Goal: Navigation & Orientation: Find specific page/section

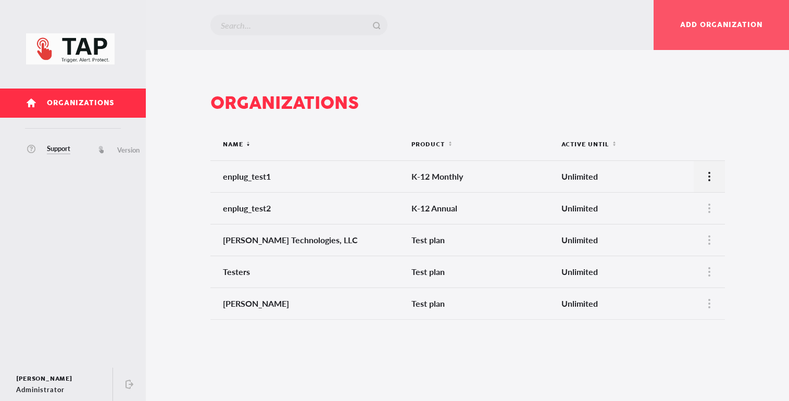
click at [697, 176] on div at bounding box center [709, 176] width 31 height 31
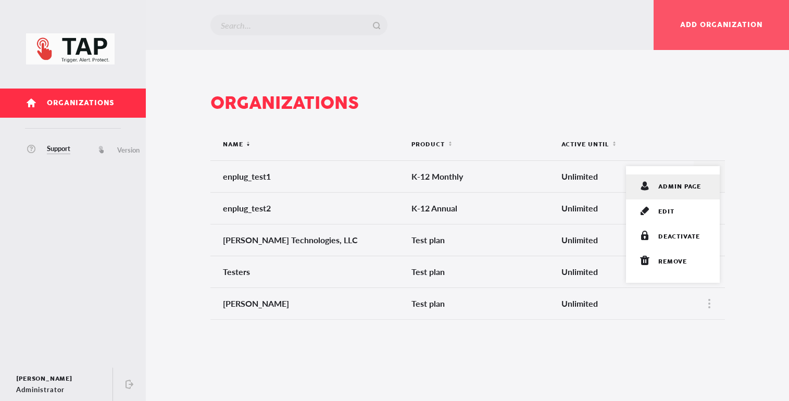
click at [680, 186] on span "admin page" at bounding box center [679, 187] width 43 height 10
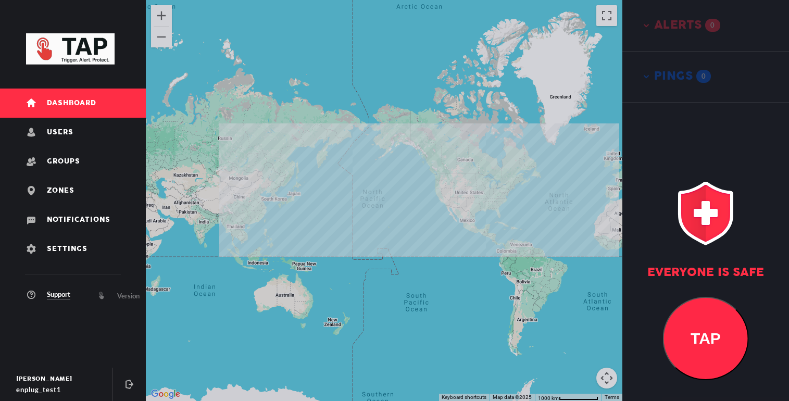
drag, startPoint x: 466, startPoint y: 195, endPoint x: 458, endPoint y: 195, distance: 7.3
click at [460, 195] on div at bounding box center [384, 200] width 477 height 401
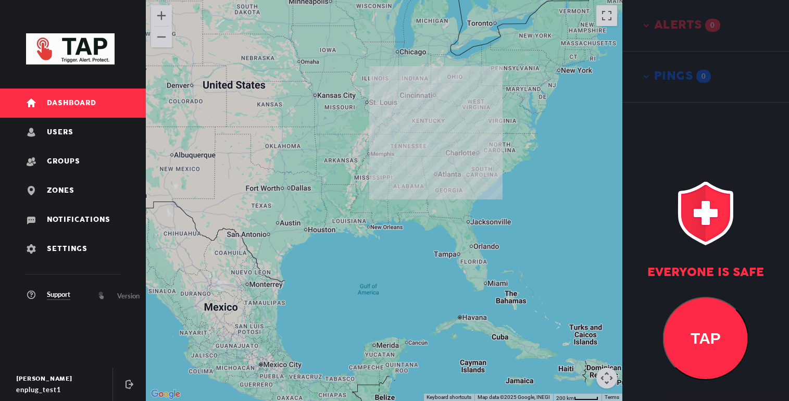
drag, startPoint x: 426, startPoint y: 181, endPoint x: 487, endPoint y: 181, distance: 60.9
click at [487, 181] on div at bounding box center [384, 200] width 477 height 401
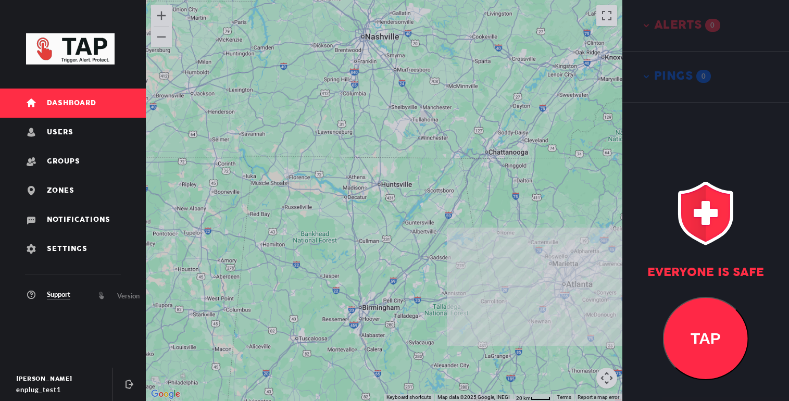
drag, startPoint x: 531, startPoint y: 189, endPoint x: 439, endPoint y: 154, distance: 98.4
click at [439, 155] on div at bounding box center [384, 200] width 477 height 401
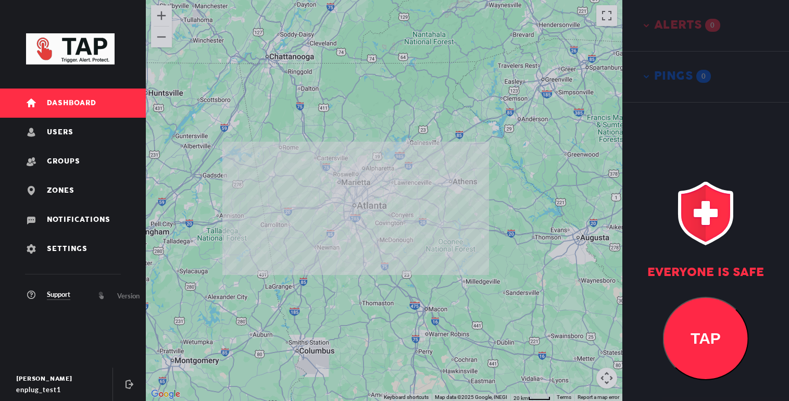
click at [533, 132] on div at bounding box center [384, 200] width 477 height 401
drag, startPoint x: 509, startPoint y: 171, endPoint x: 549, endPoint y: 160, distance: 41.7
click at [546, 160] on div at bounding box center [384, 200] width 477 height 401
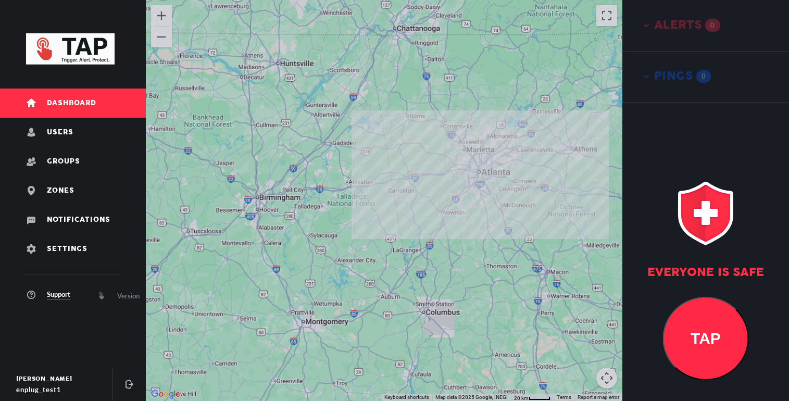
drag, startPoint x: 519, startPoint y: 151, endPoint x: 512, endPoint y: 163, distance: 14.5
click at [512, 163] on div at bounding box center [384, 200] width 477 height 401
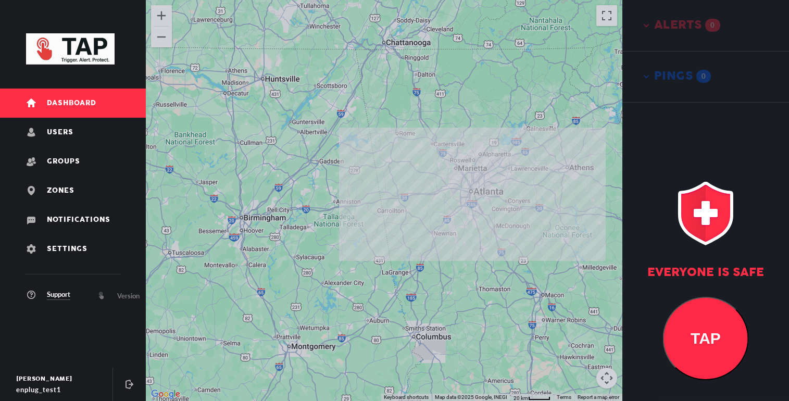
drag, startPoint x: 512, startPoint y: 163, endPoint x: 510, endPoint y: 175, distance: 12.1
click at [511, 174] on div at bounding box center [384, 200] width 477 height 401
